Goal: Task Accomplishment & Management: Manage account settings

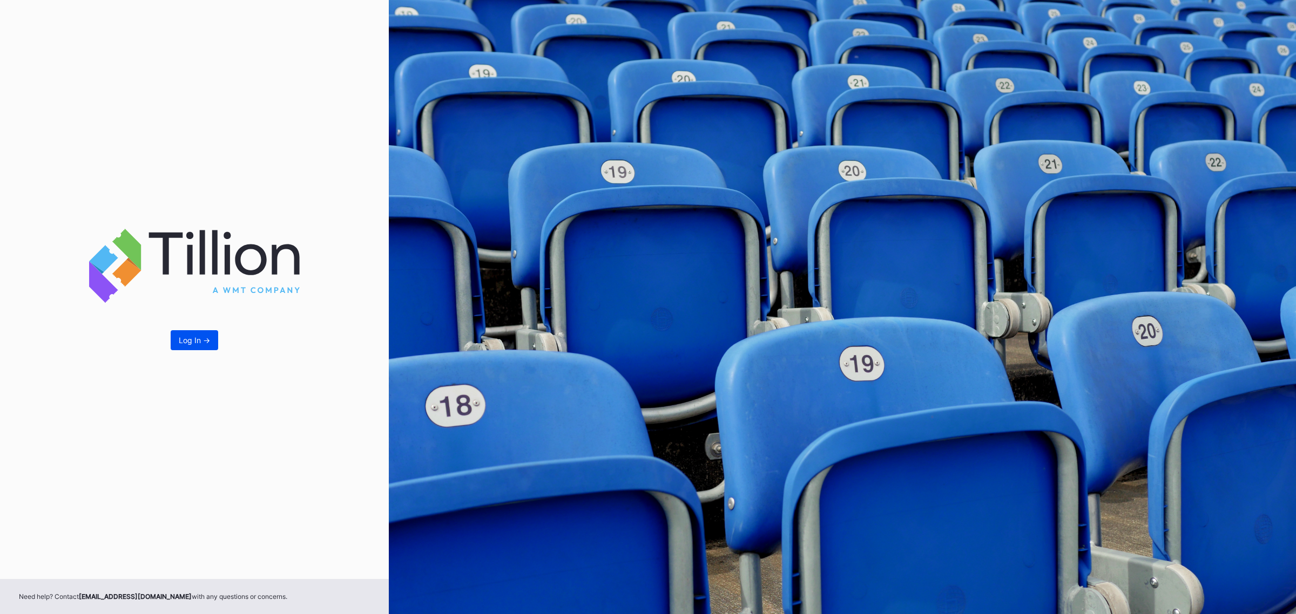
click at [211, 346] on button "Log In ->" at bounding box center [195, 340] width 48 height 20
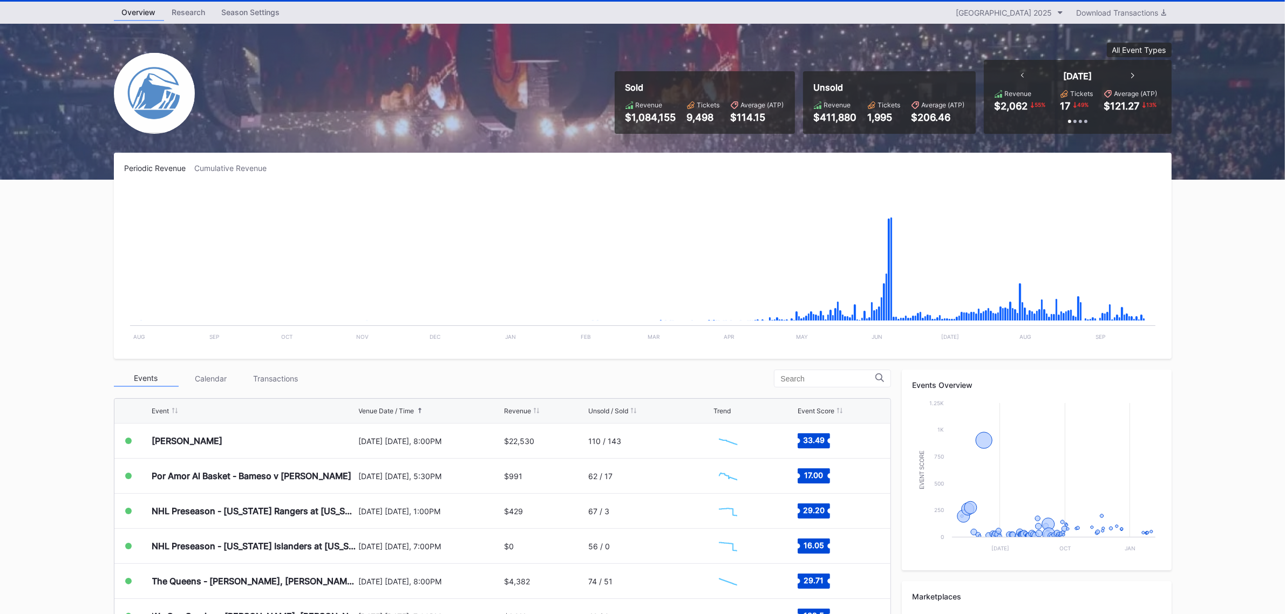
scroll to position [67, 0]
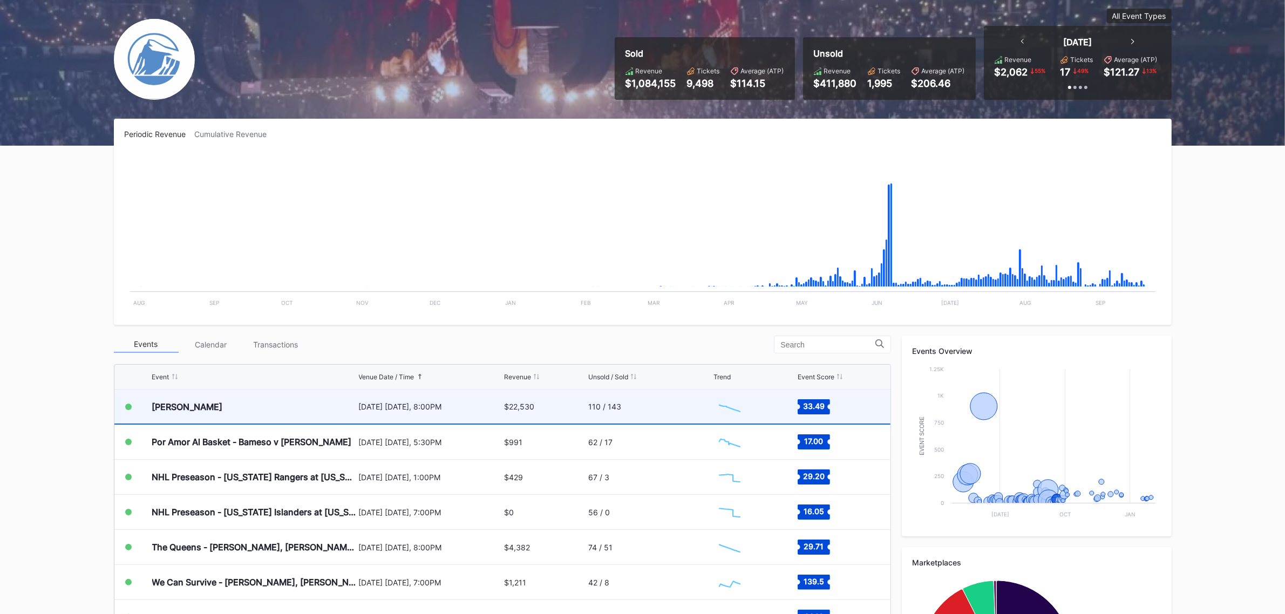
click at [246, 409] on div "[PERSON_NAME]" at bounding box center [254, 407] width 204 height 34
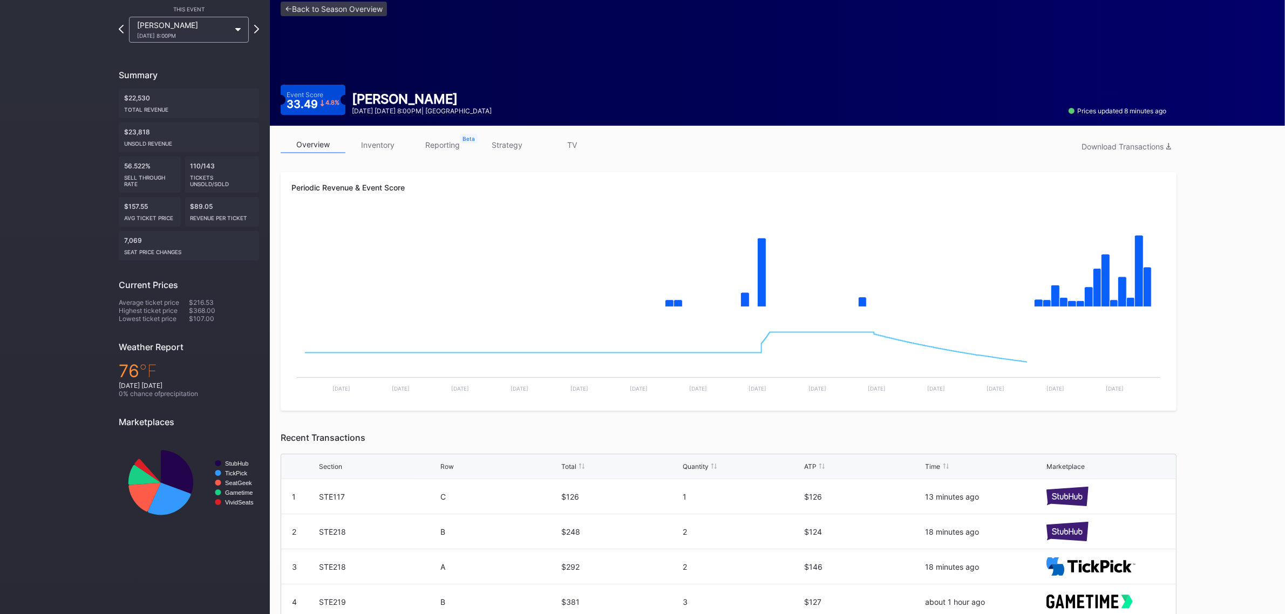
scroll to position [135, 0]
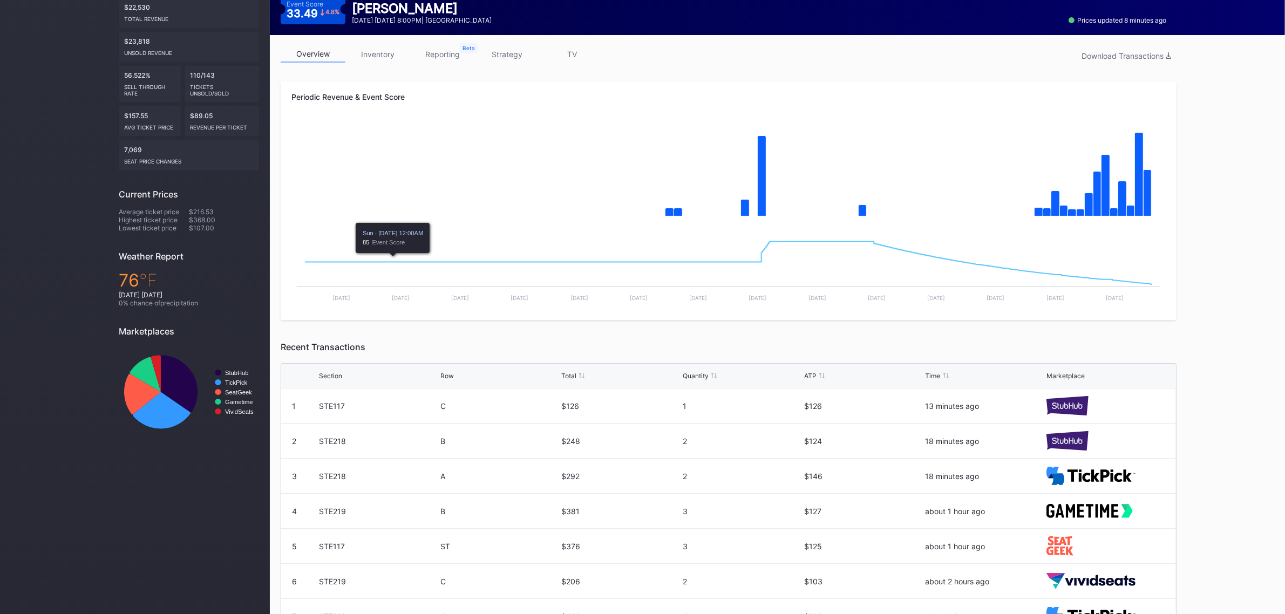
click at [384, 60] on link "inventory" at bounding box center [378, 54] width 65 height 17
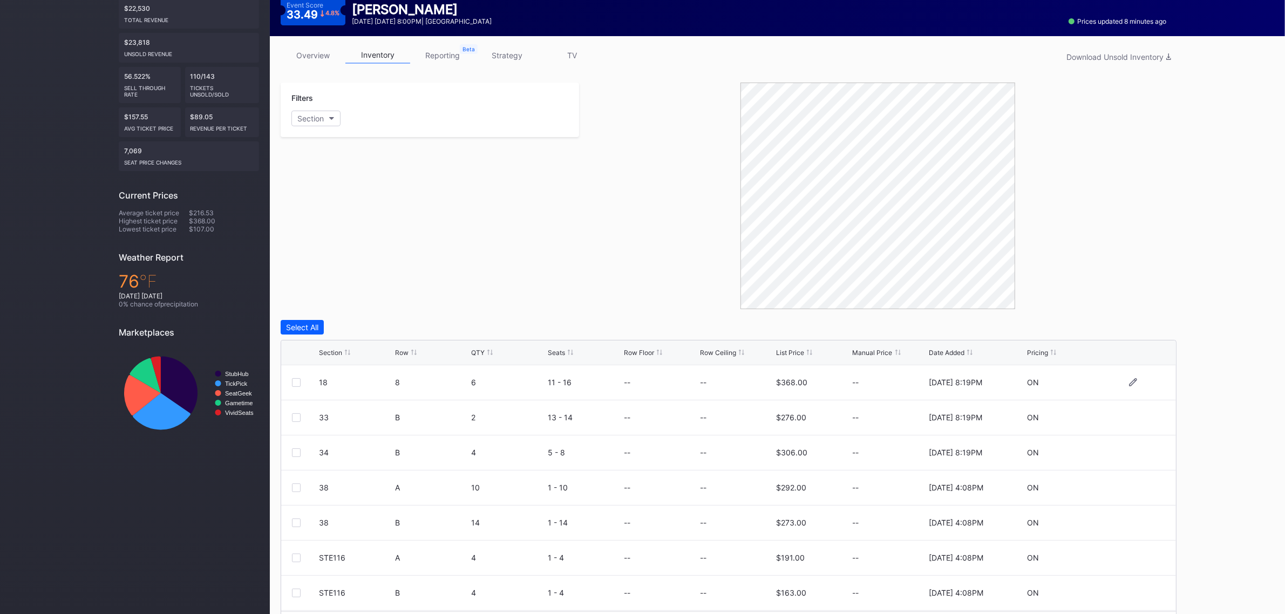
scroll to position [168, 0]
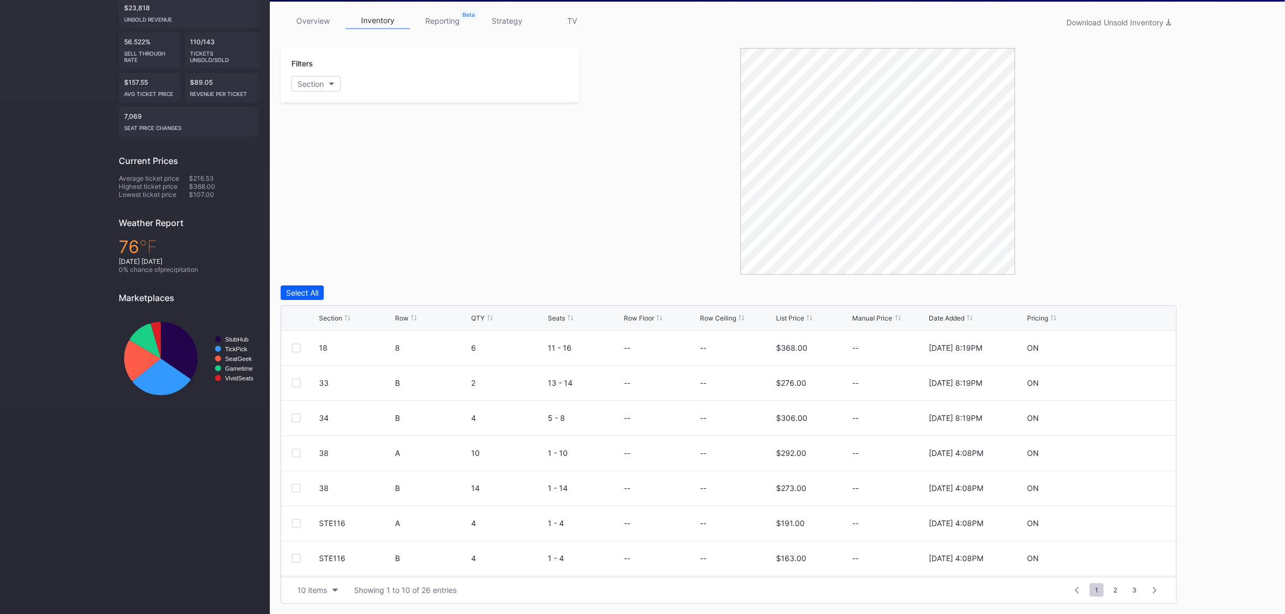
click at [336, 317] on div "Section" at bounding box center [330, 318] width 23 height 8
click at [301, 586] on div "10 items" at bounding box center [312, 590] width 30 height 9
click at [314, 549] on div "100 items" at bounding box center [317, 543] width 51 height 20
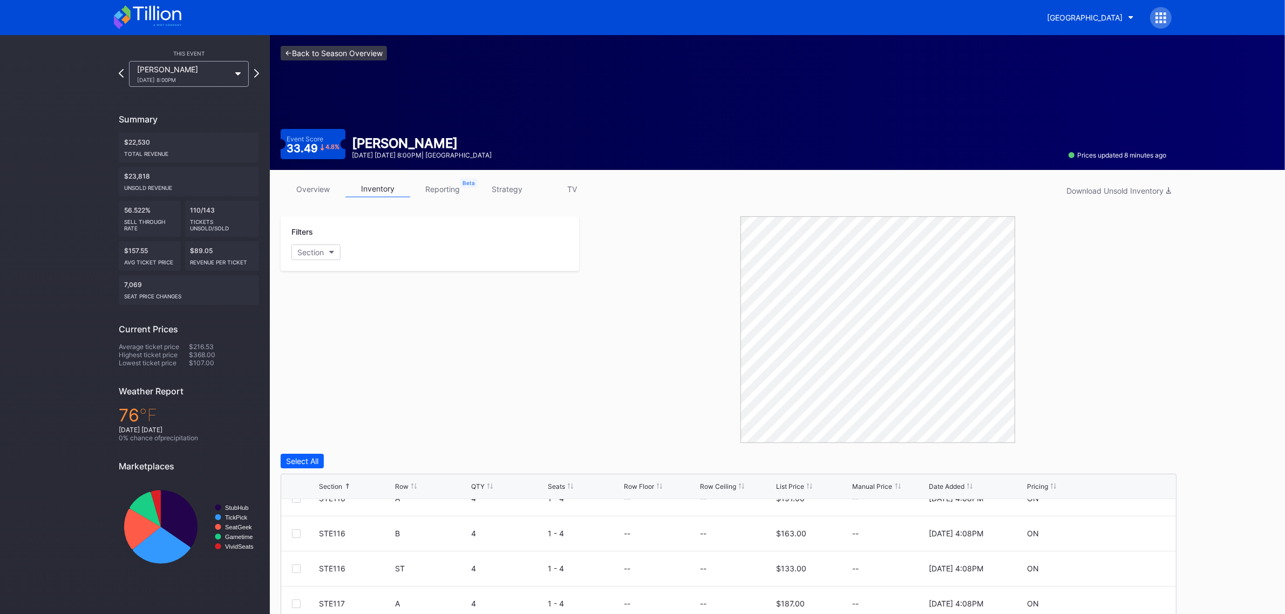
click at [364, 57] on link "<- Back to Season Overview" at bounding box center [334, 53] width 106 height 15
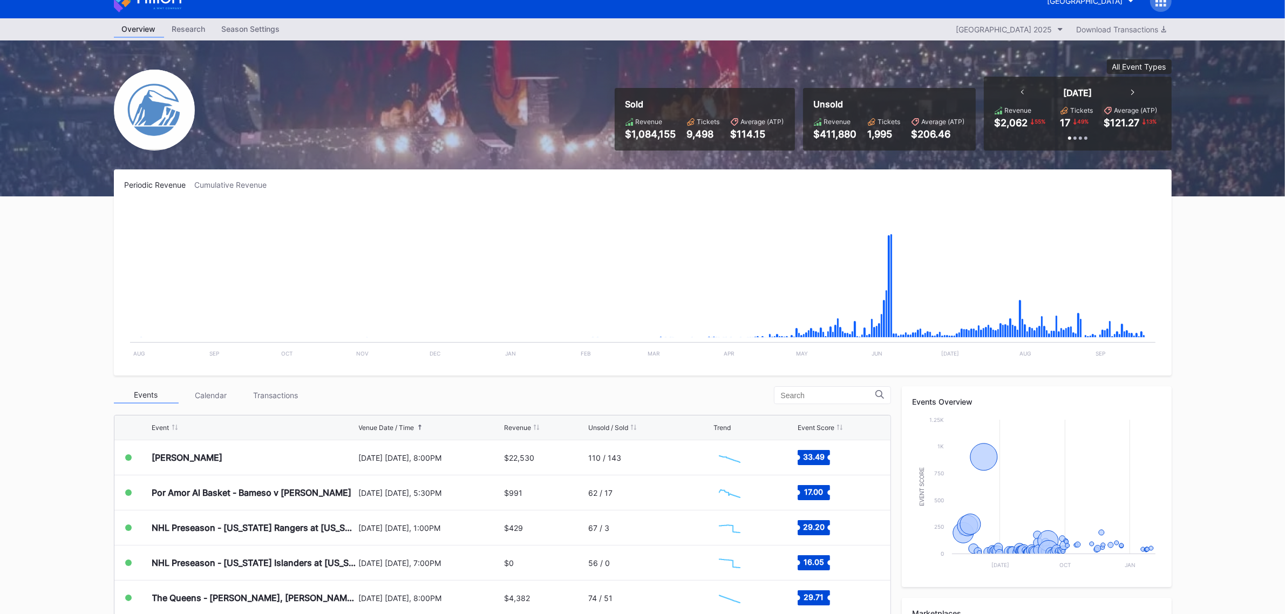
scroll to position [67, 0]
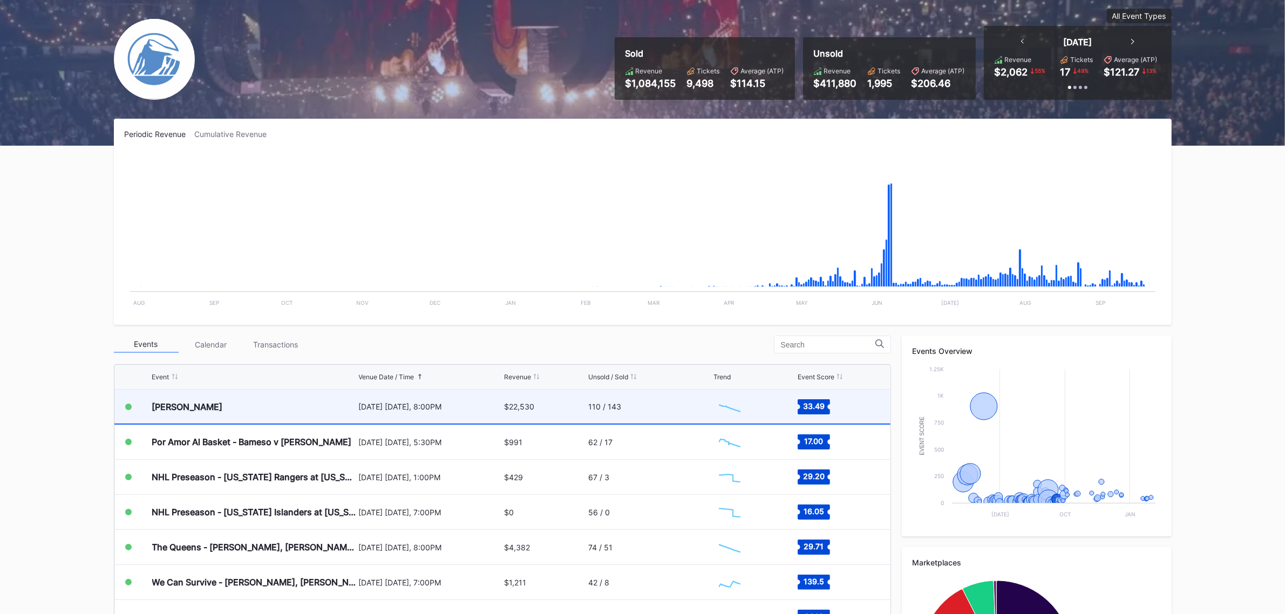
click at [271, 403] on div "[PERSON_NAME]" at bounding box center [254, 407] width 204 height 34
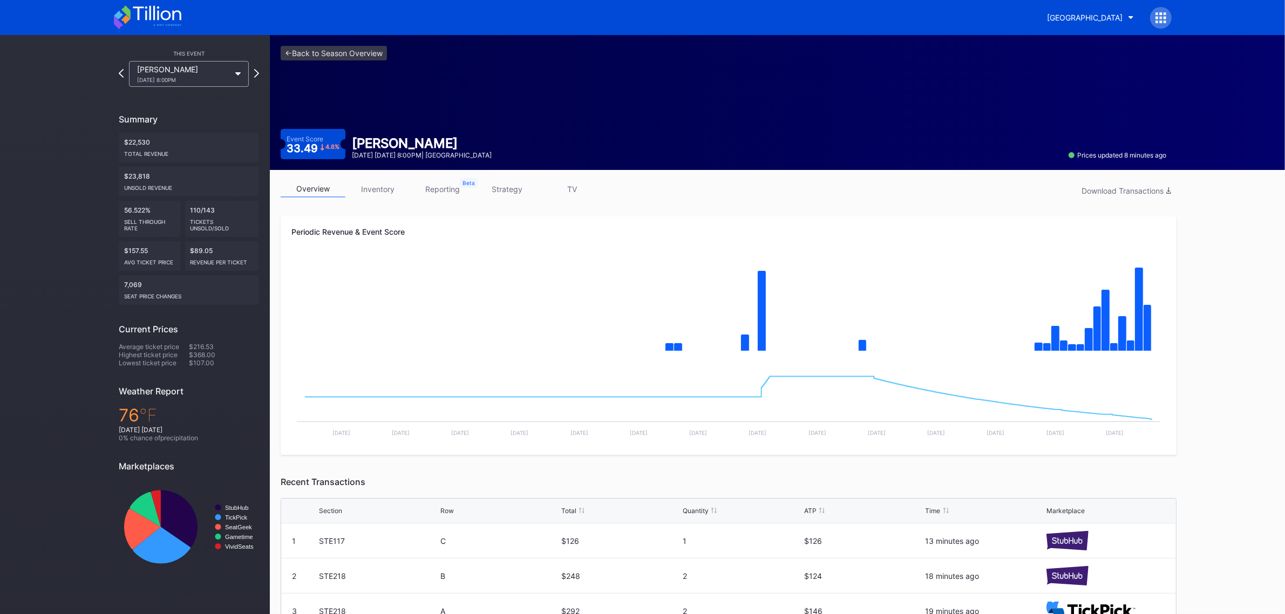
click at [378, 189] on link "inventory" at bounding box center [378, 189] width 65 height 17
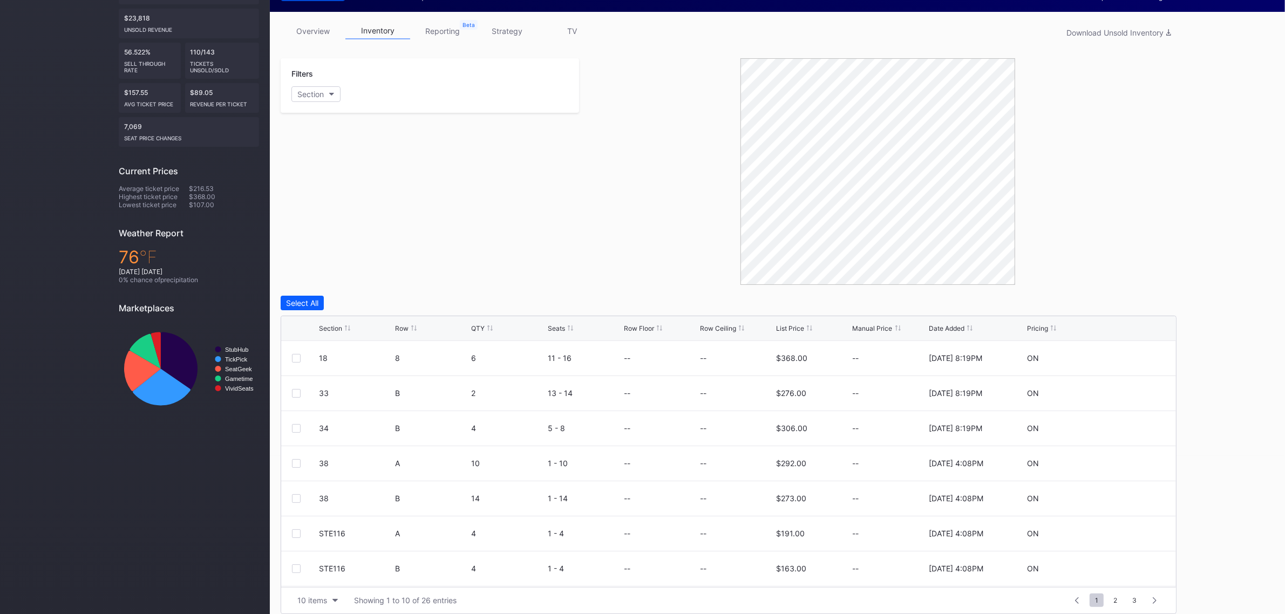
scroll to position [168, 0]
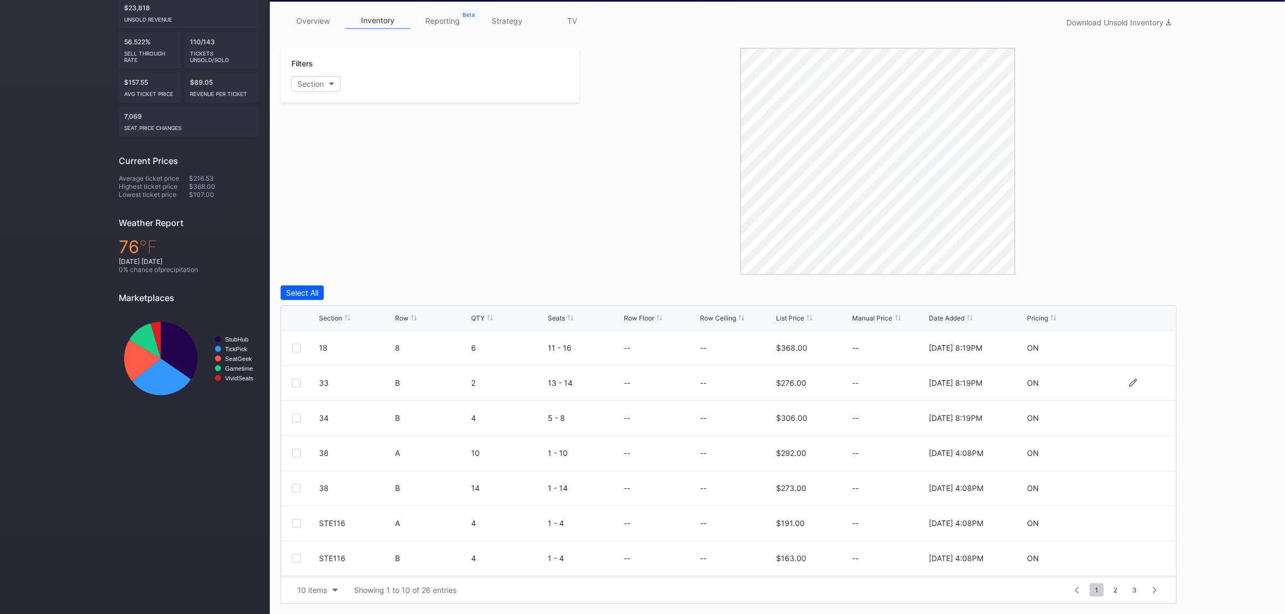
click at [297, 385] on div at bounding box center [296, 383] width 9 height 9
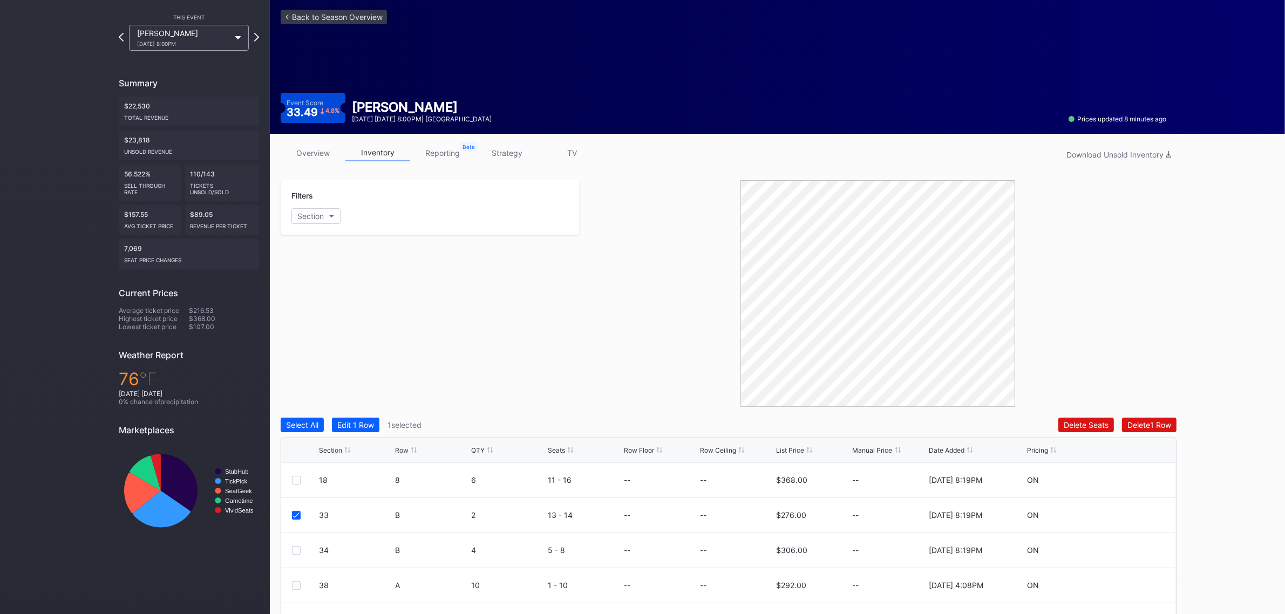
scroll to position [33, 0]
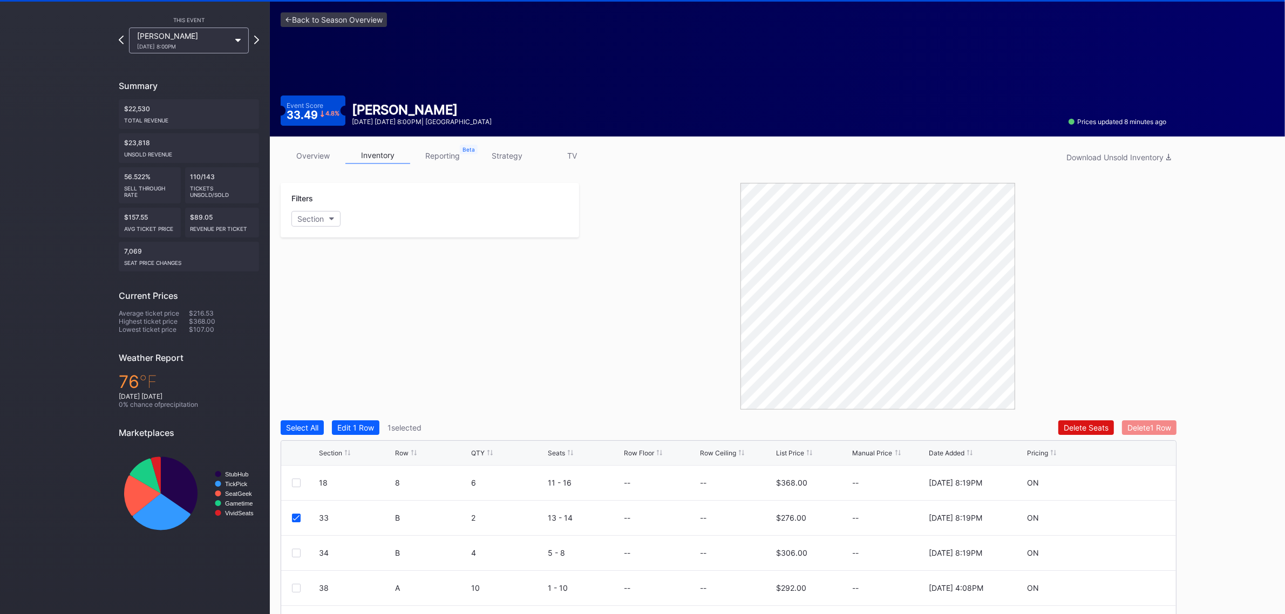
click at [1136, 426] on div "Delete 1 Row" at bounding box center [1150, 427] width 44 height 9
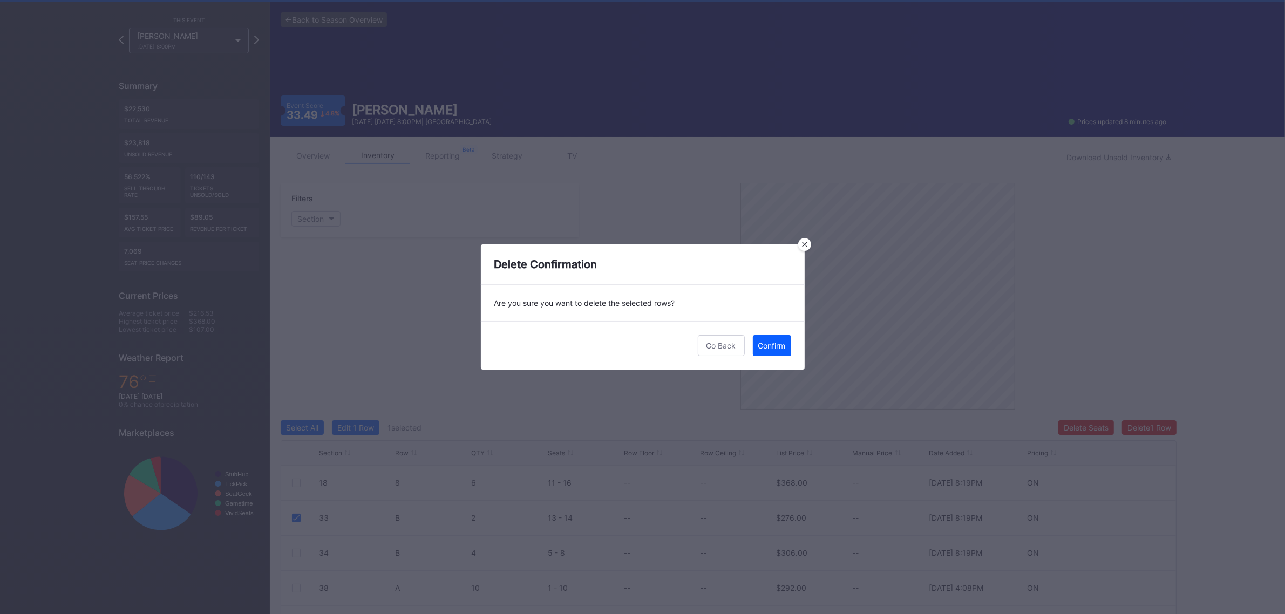
click at [773, 335] on div "Go Back Confirm" at bounding box center [643, 345] width 324 height 49
click at [773, 338] on button "Confirm" at bounding box center [772, 345] width 38 height 21
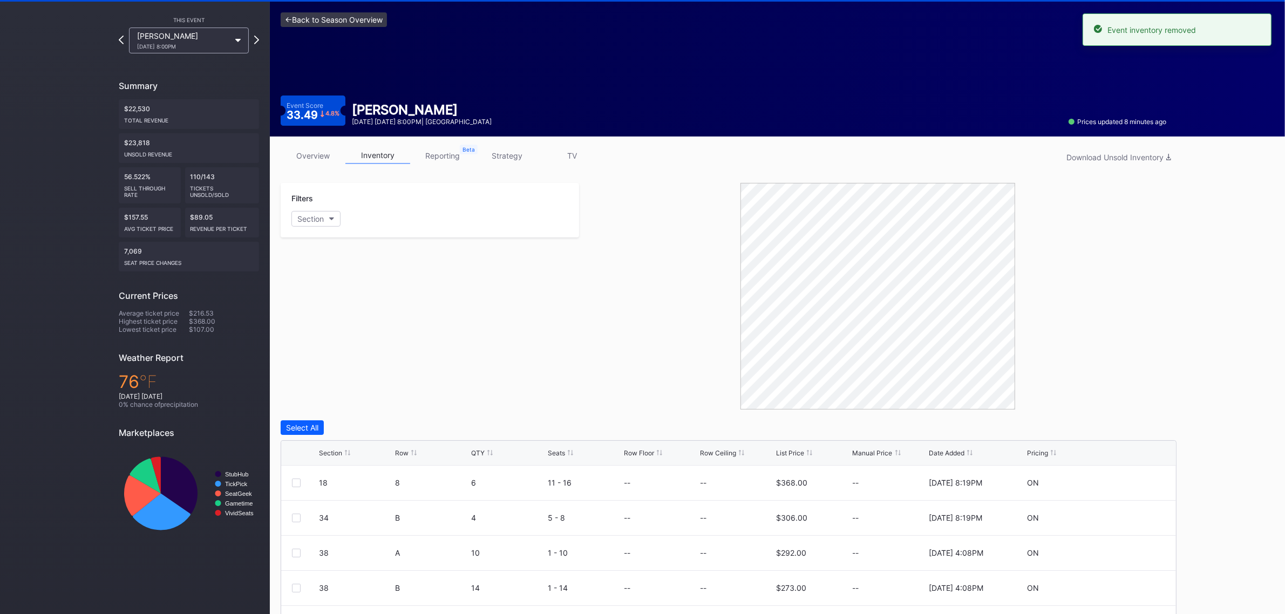
click at [327, 16] on link "<- Back to Season Overview" at bounding box center [334, 19] width 106 height 15
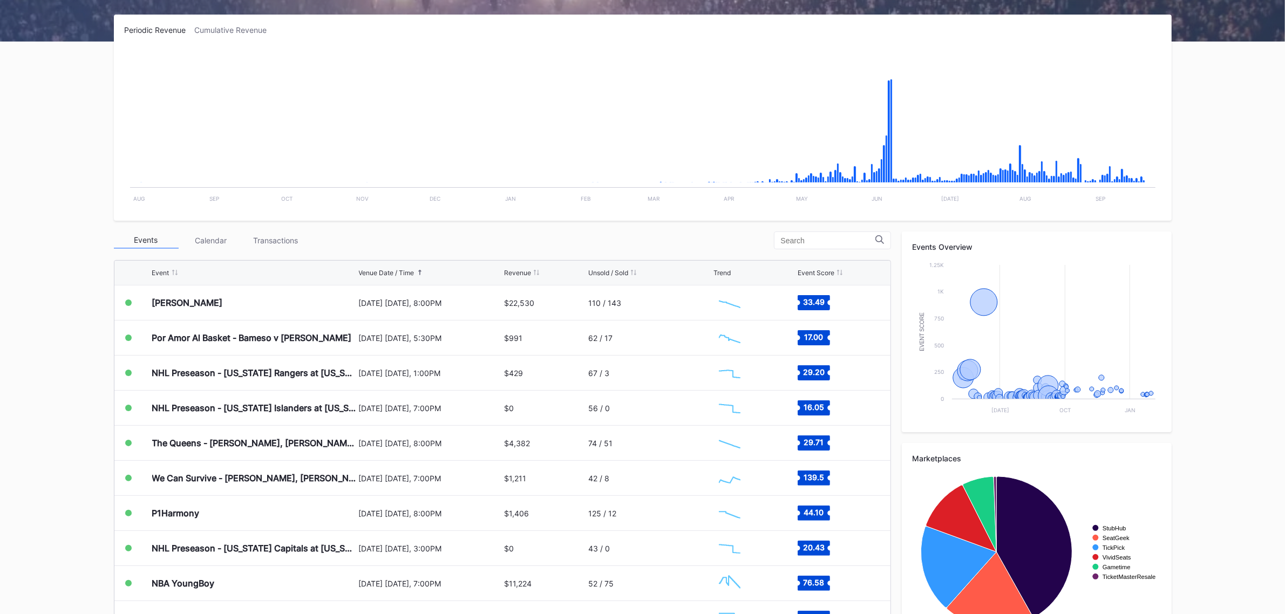
scroll to position [202, 0]
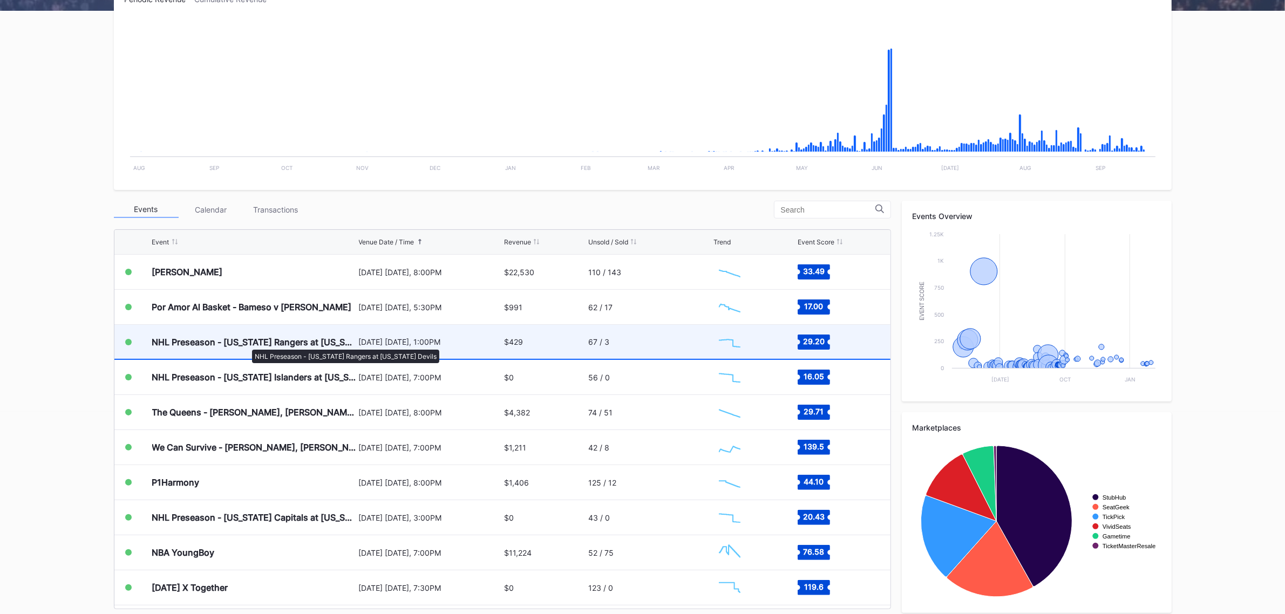
click at [247, 344] on div "NHL Preseason - [US_STATE] Rangers at [US_STATE] Devils" at bounding box center [254, 342] width 204 height 11
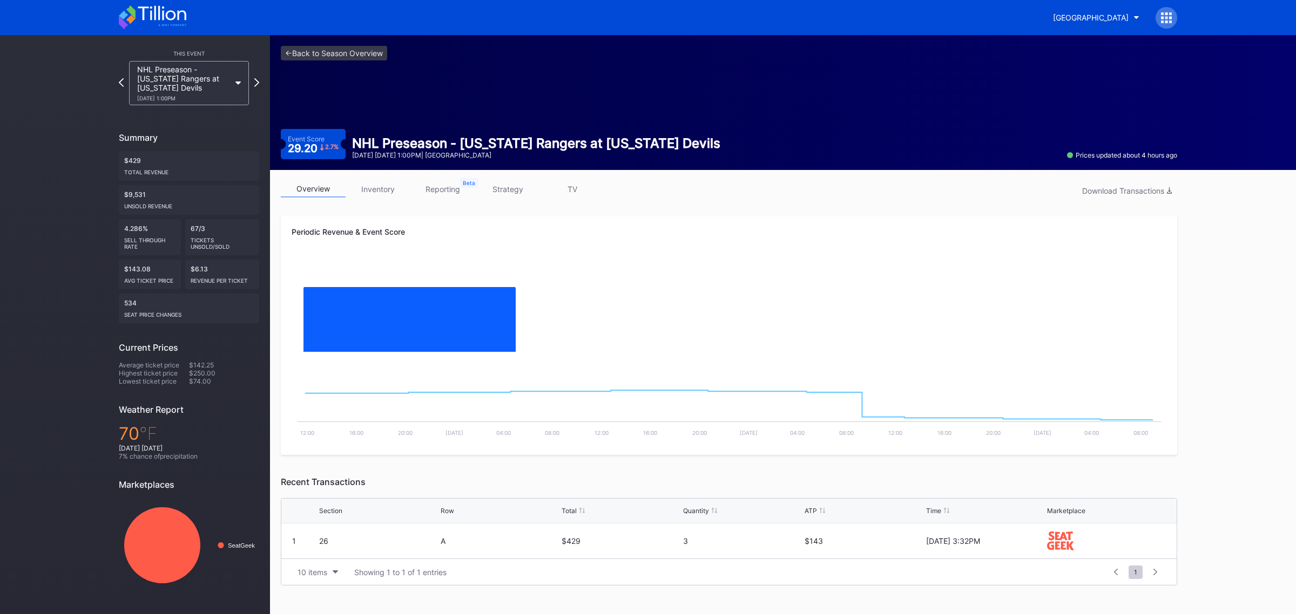
click at [519, 189] on link "strategy" at bounding box center [507, 189] width 65 height 17
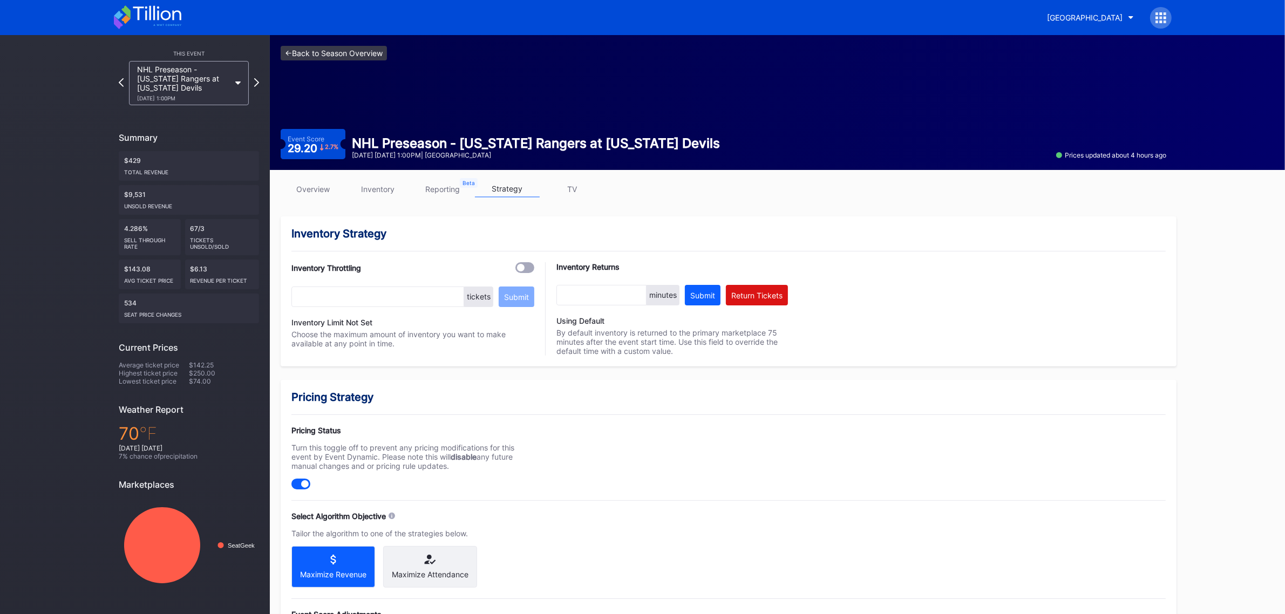
click at [313, 53] on link "<- Back to Season Overview" at bounding box center [334, 53] width 106 height 15
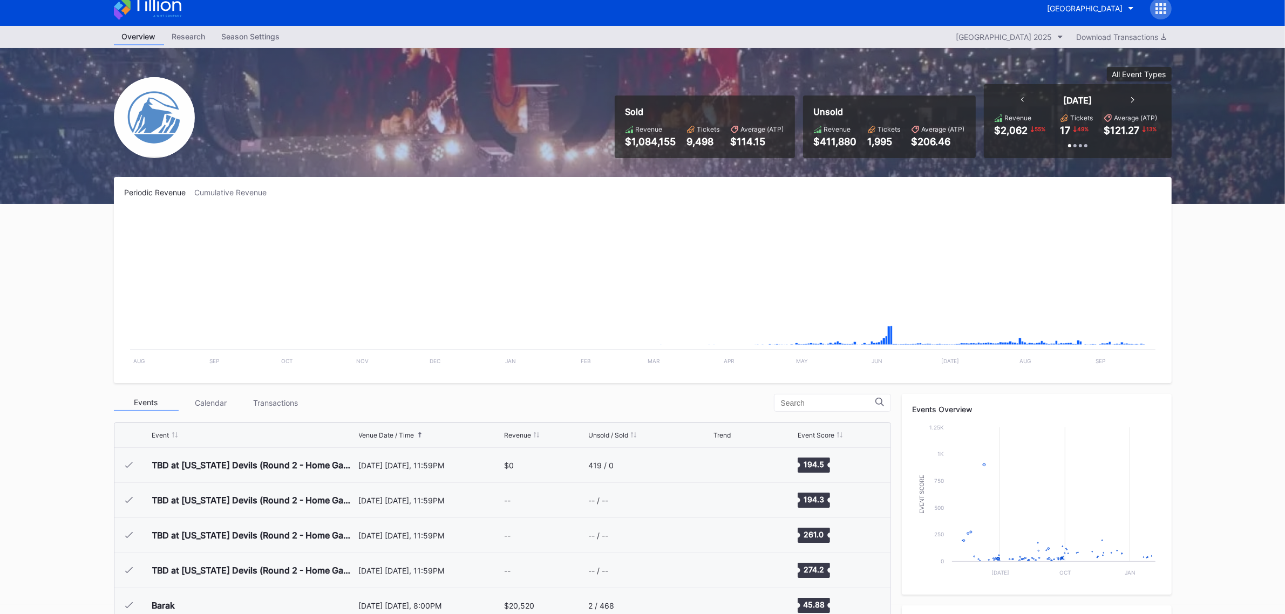
scroll to position [1509, 0]
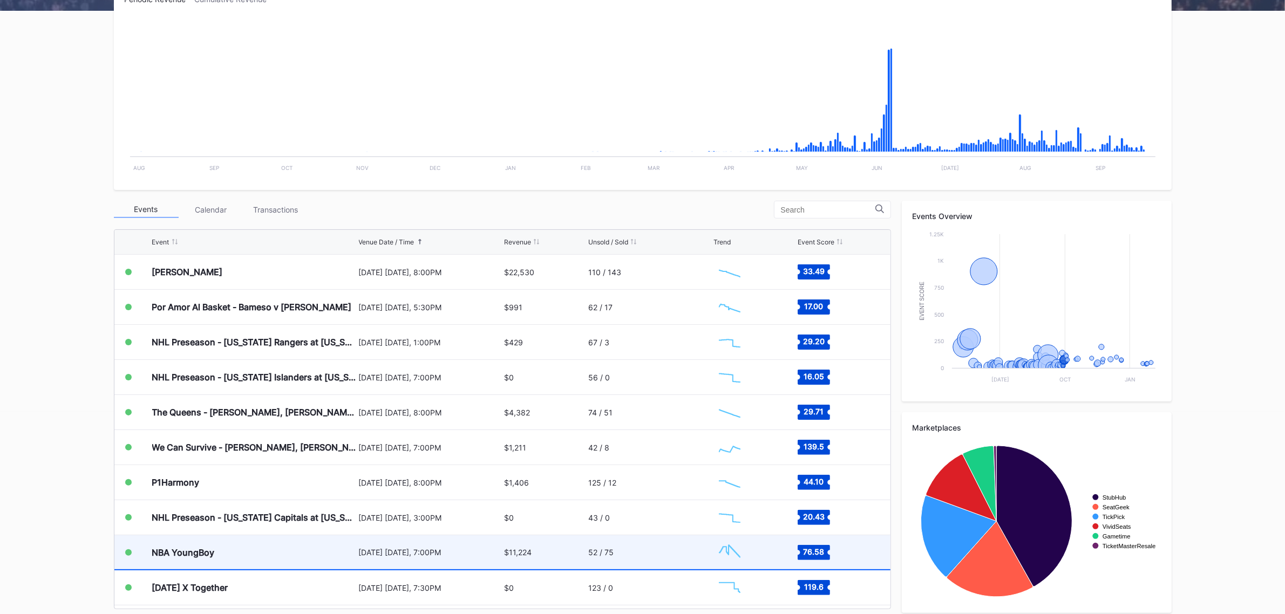
click at [243, 552] on div "NBA YoungBoy" at bounding box center [254, 553] width 204 height 34
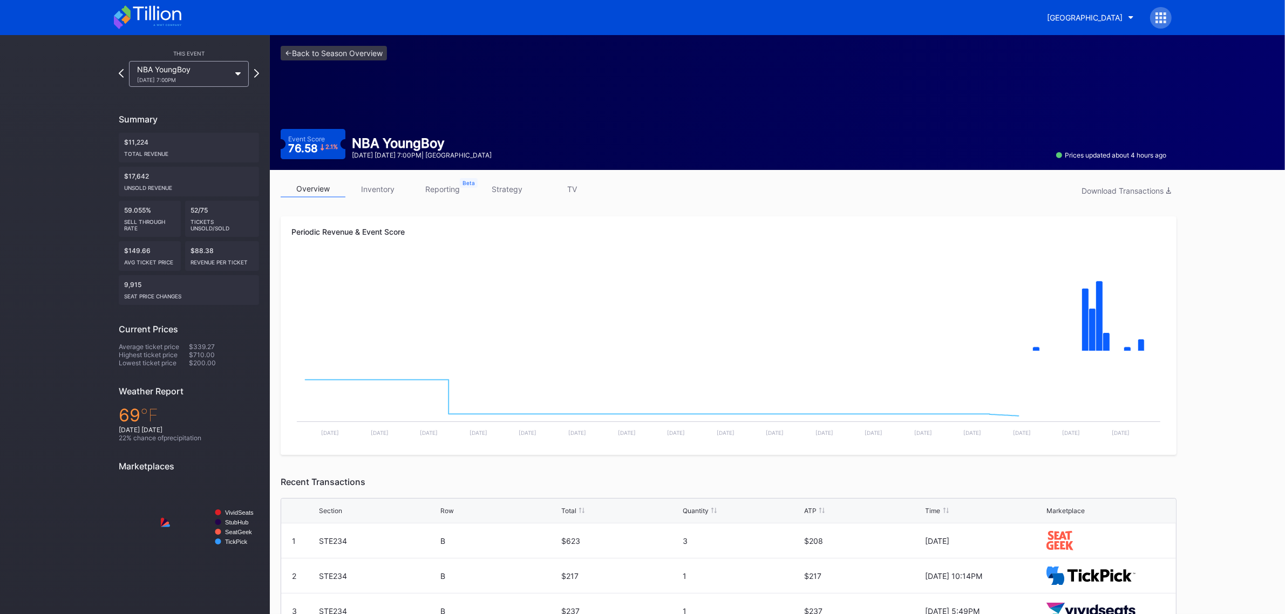
click at [373, 188] on link "inventory" at bounding box center [378, 189] width 65 height 17
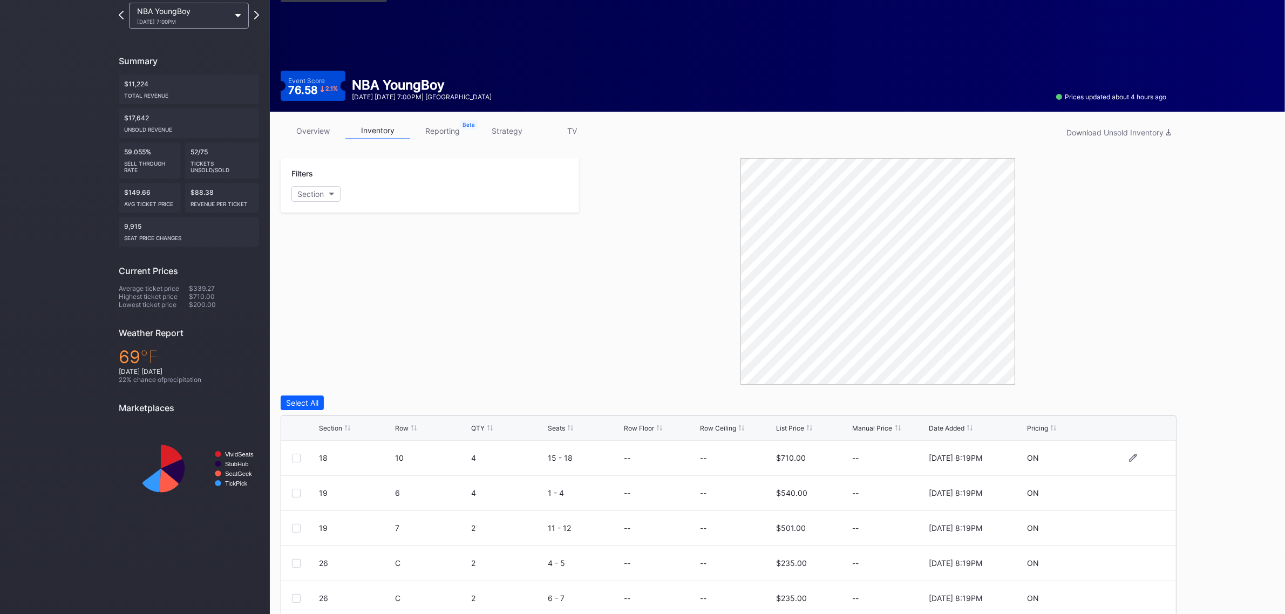
scroll to position [168, 0]
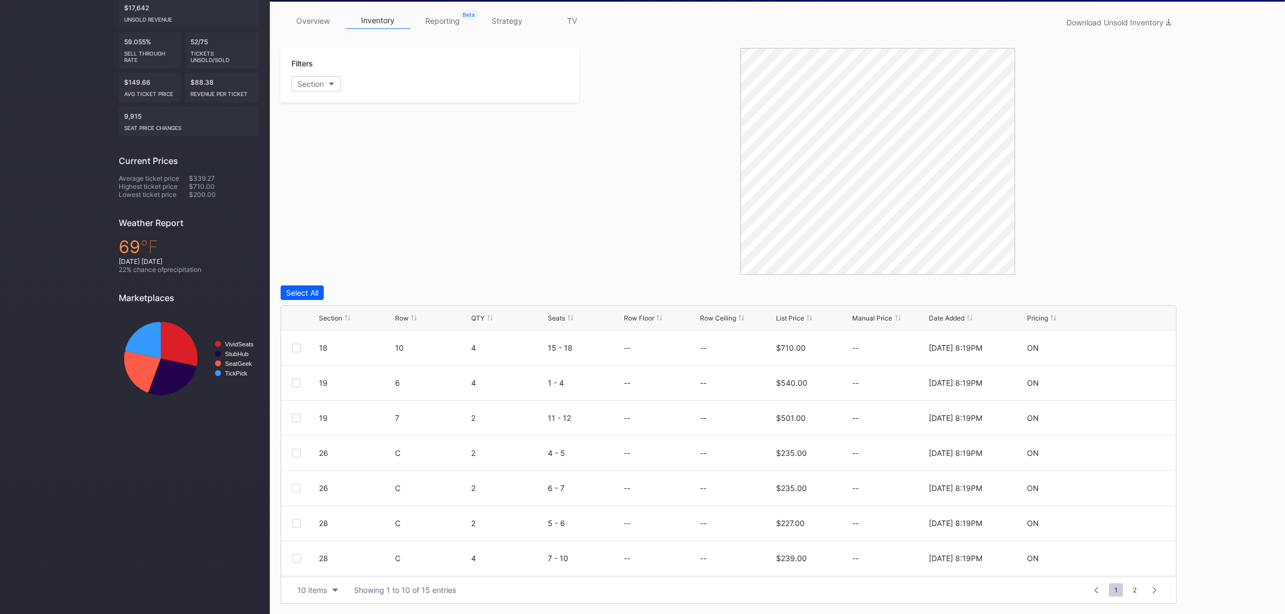
click at [330, 314] on div "Section" at bounding box center [330, 318] width 23 height 8
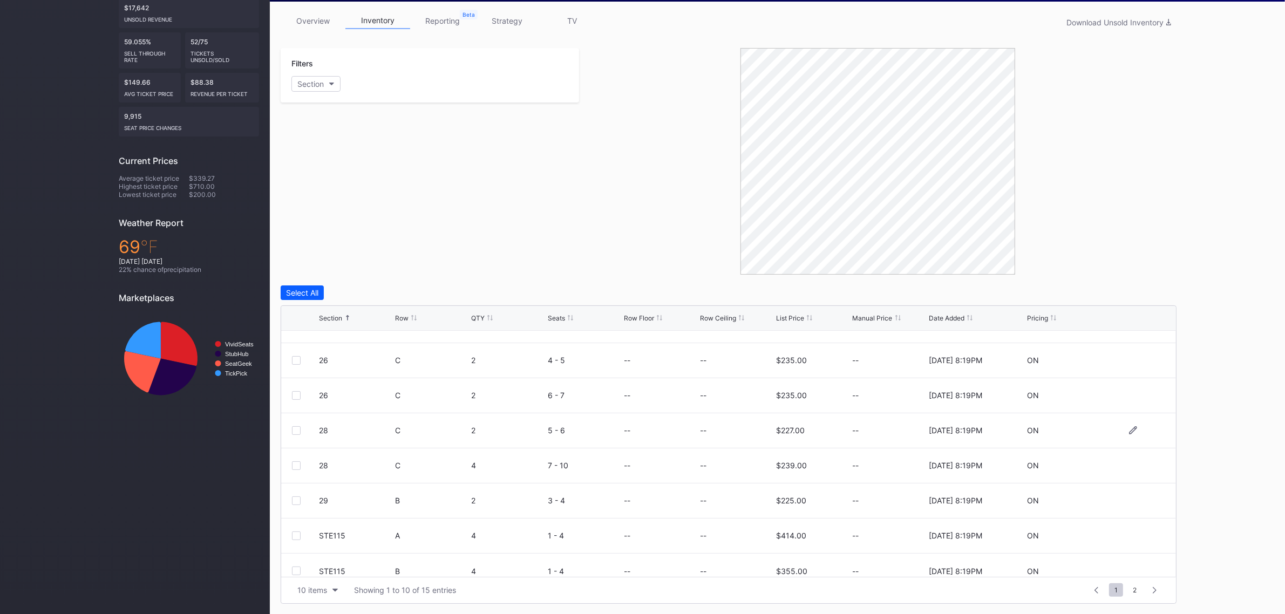
scroll to position [104, 0]
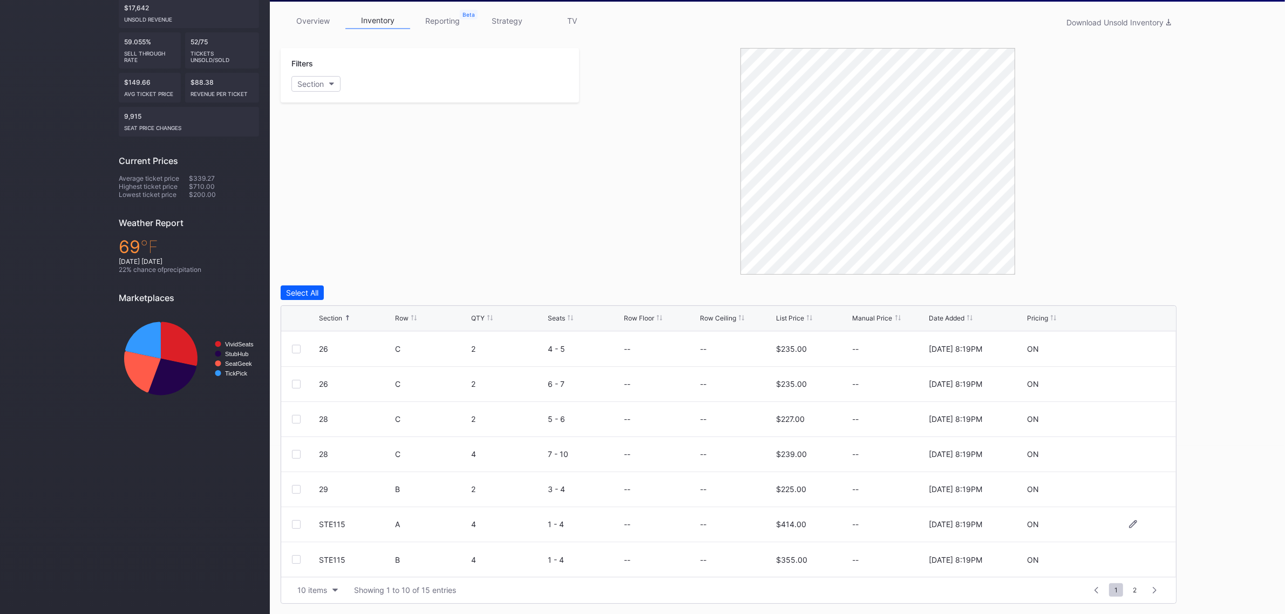
click at [296, 524] on div at bounding box center [296, 524] width 9 height 9
click at [297, 526] on icon at bounding box center [296, 524] width 6 height 5
click at [299, 562] on div at bounding box center [296, 560] width 9 height 9
click at [1128, 289] on div "Delete 1 Row" at bounding box center [1150, 292] width 44 height 9
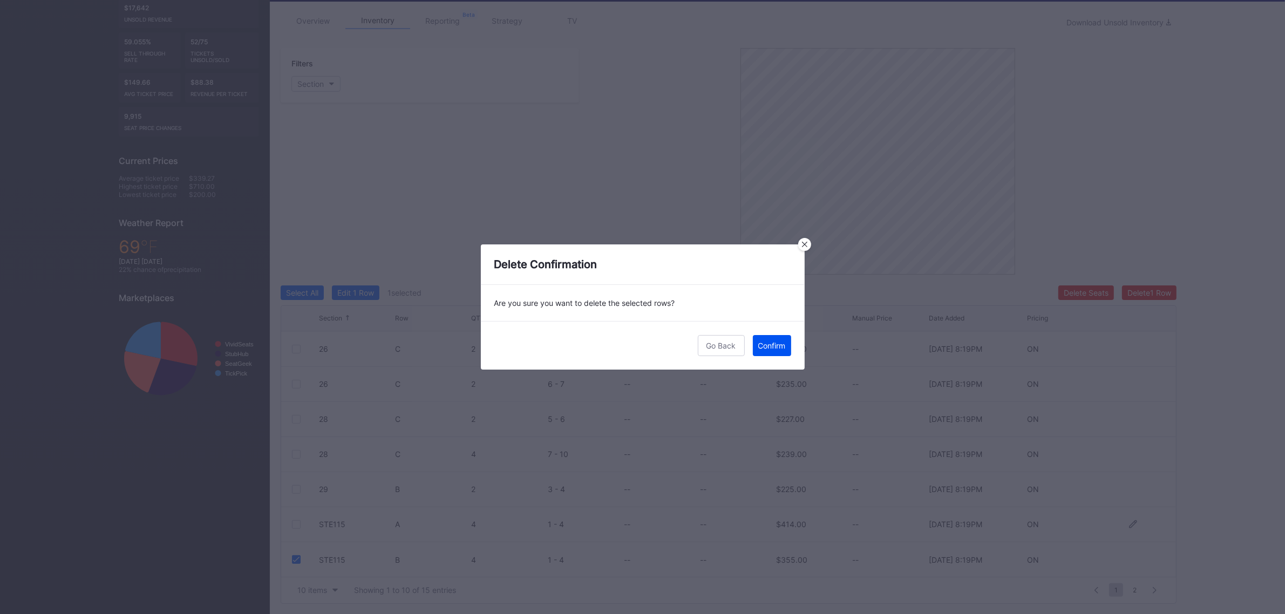
click at [759, 344] on div "Confirm" at bounding box center [773, 345] width 28 height 9
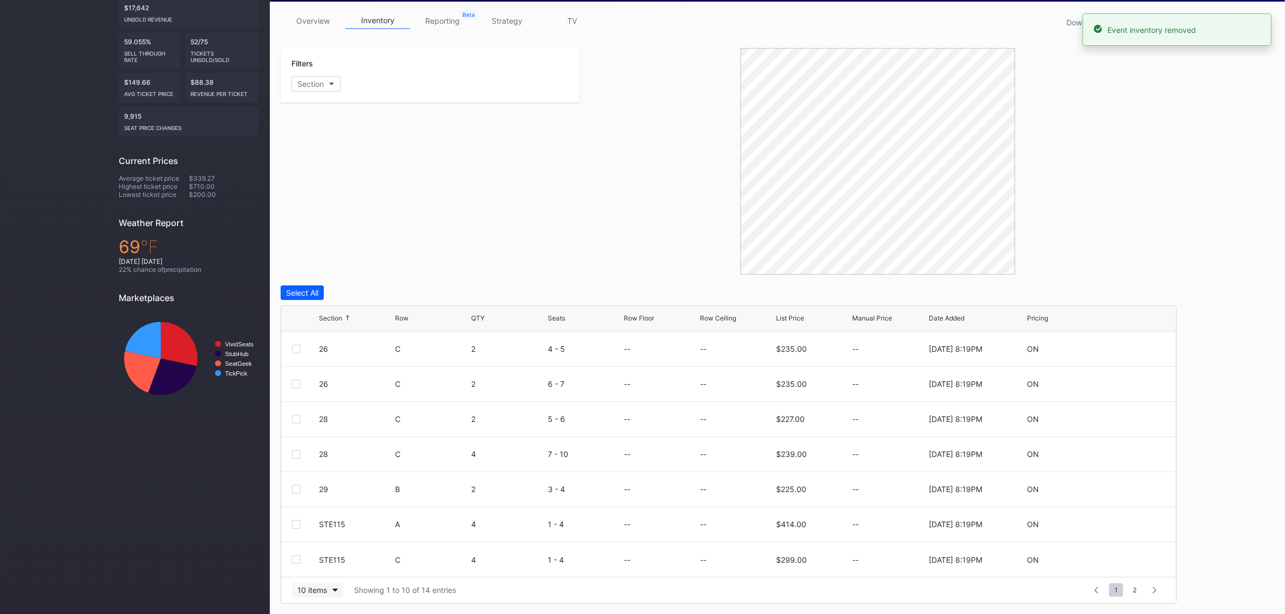
click at [329, 585] on button "10 items" at bounding box center [317, 590] width 51 height 15
click at [324, 545] on div "100 items" at bounding box center [317, 543] width 35 height 9
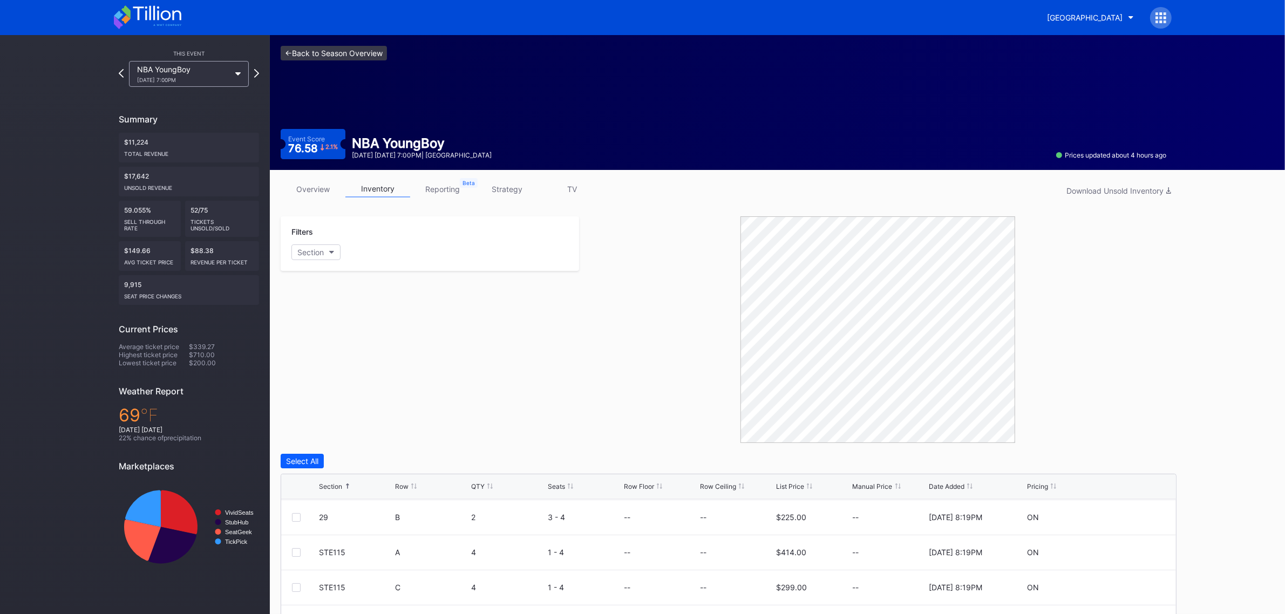
click at [360, 49] on link "<- Back to Season Overview" at bounding box center [334, 53] width 106 height 15
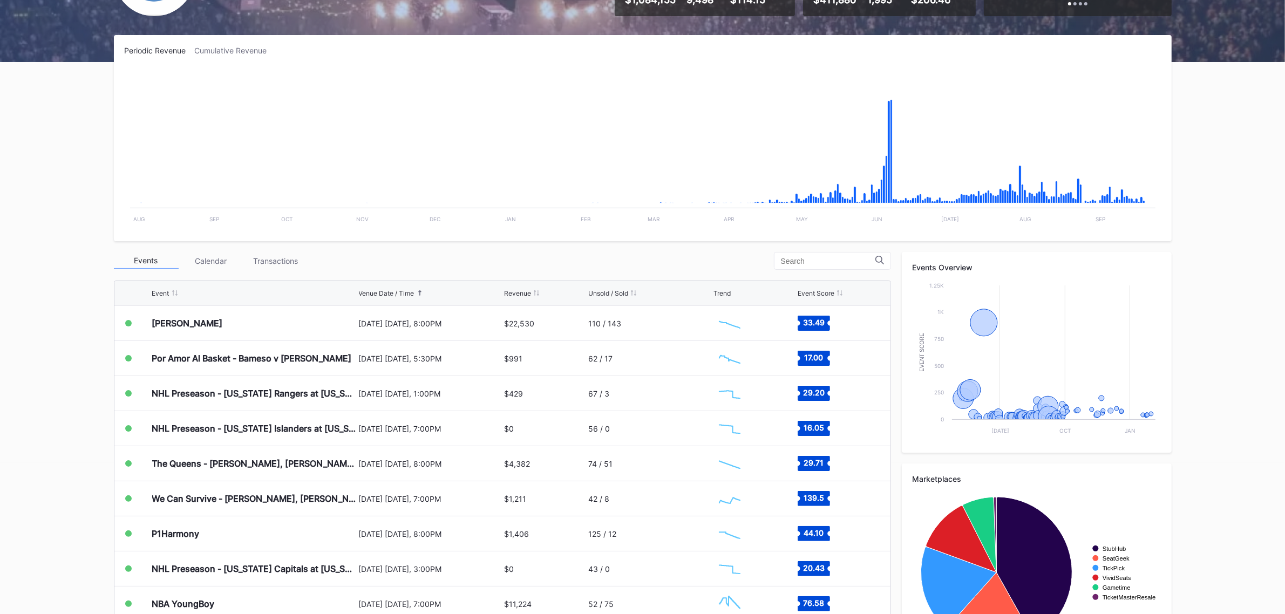
scroll to position [212, 0]
